Goal: Information Seeking & Learning: Understand process/instructions

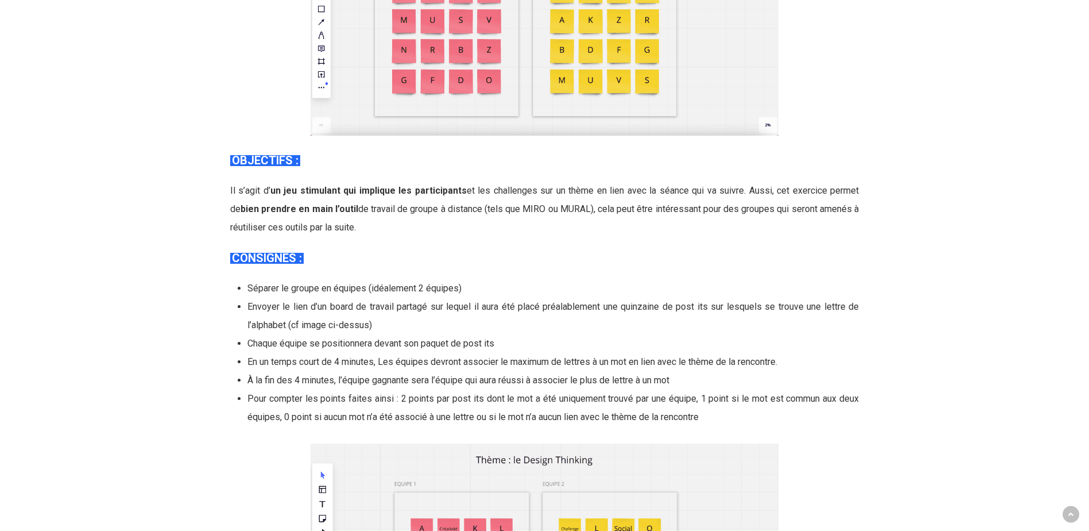
scroll to position [2182, 0]
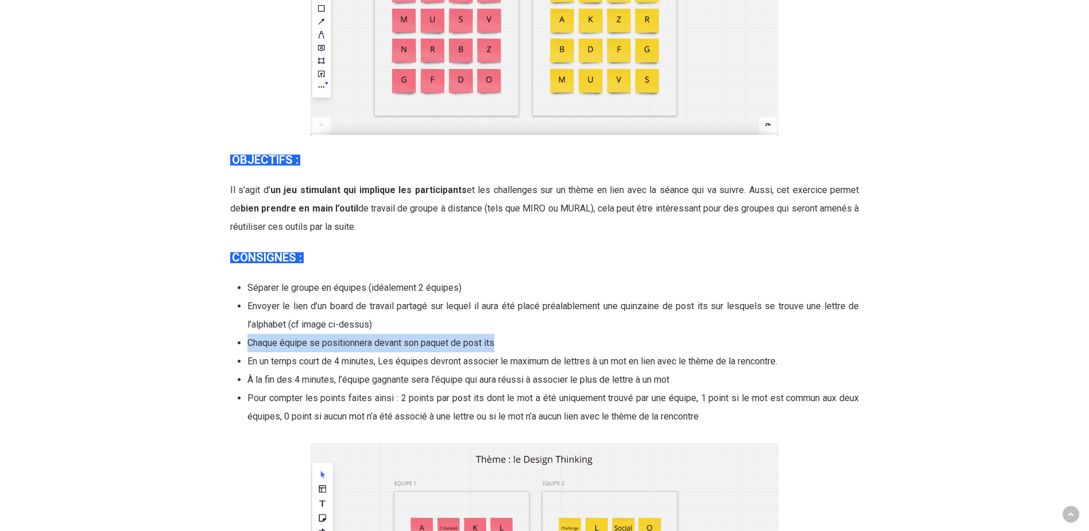
drag, startPoint x: 248, startPoint y: 321, endPoint x: 496, endPoint y: 323, distance: 248.7
click at [494, 337] on span "Chaque équipe se positionnera devant son paquet de post its" at bounding box center [371, 342] width 247 height 11
copy span "Chaque équipe se positionnera devant son paquet de post its"
click at [470, 352] on li "En un temps court de 4 minutes, Les équipes devront associer le maximum de lett…" at bounding box center [554, 361] width 612 height 18
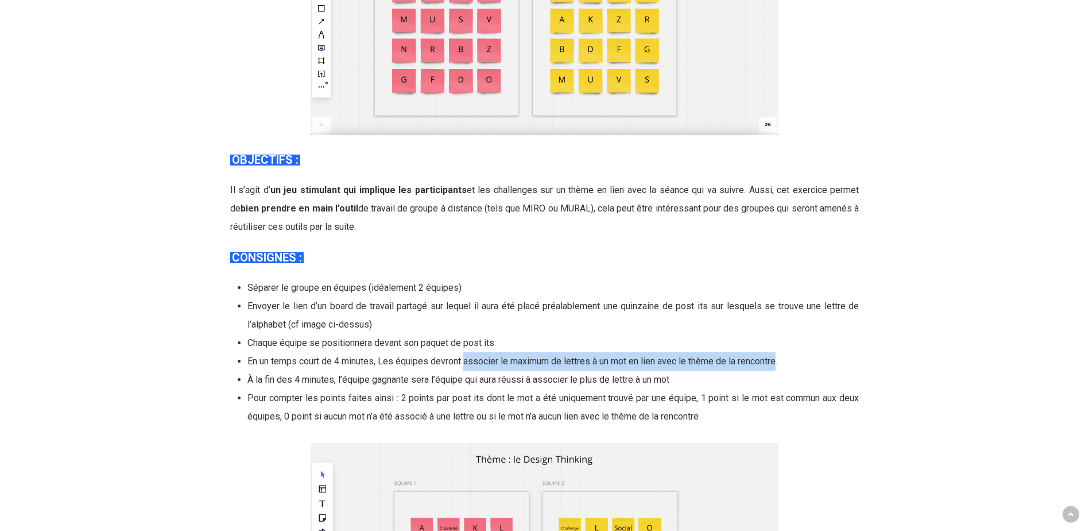
drag, startPoint x: 466, startPoint y: 345, endPoint x: 782, endPoint y: 343, distance: 316.4
click at [778, 355] on span "En un temps court de 4 minutes, Les équipes devront associer le maximum de lett…" at bounding box center [513, 360] width 530 height 11
copy span "associer le maximum de lettres à un mot en lien avec le thème de la rencontre"
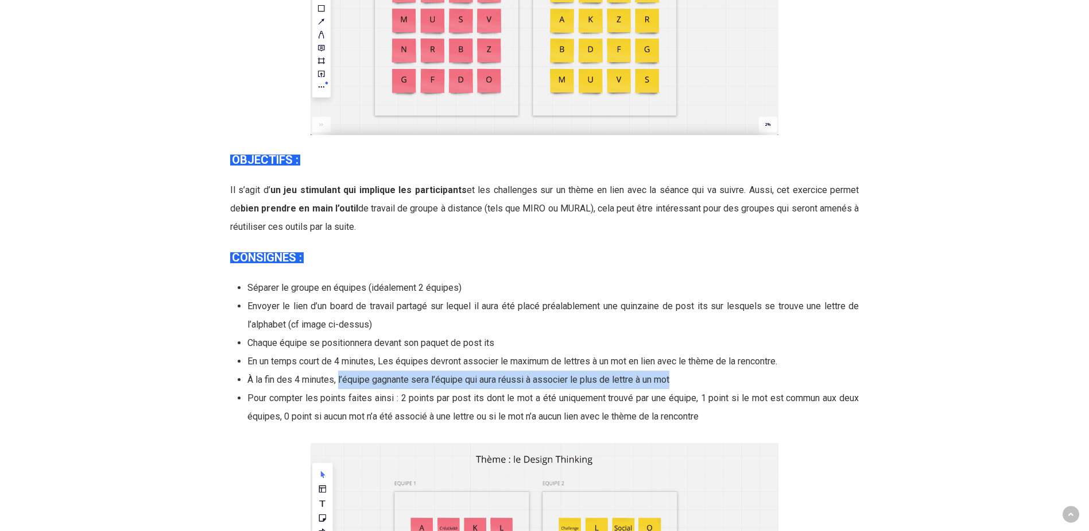
drag, startPoint x: 339, startPoint y: 359, endPoint x: 677, endPoint y: 359, distance: 337.7
click at [677, 370] on li "À la fin des 4 minutes, l’équipe gagnante sera l’équipe qui aura réussi à assoc…" at bounding box center [554, 379] width 612 height 18
copy span "l’équipe gagnante sera l’équipe qui aura réussi à associer le plus de lettre à …"
click at [790, 370] on li "À la fin des 4 minutes, l’équipe gagnante sera l’équipe qui aura réussi à assoc…" at bounding box center [554, 379] width 612 height 18
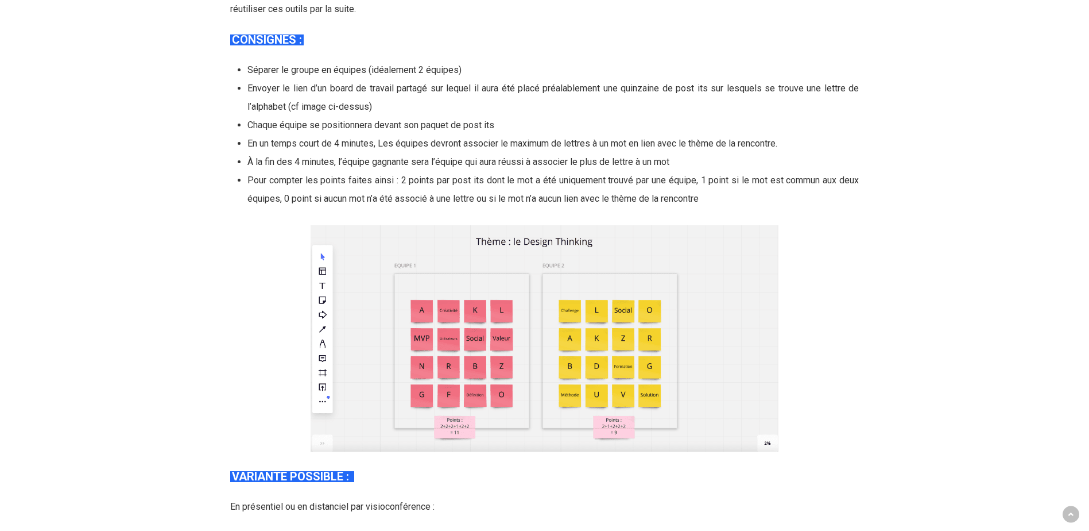
scroll to position [2412, 0]
